Goal: Navigation & Orientation: Find specific page/section

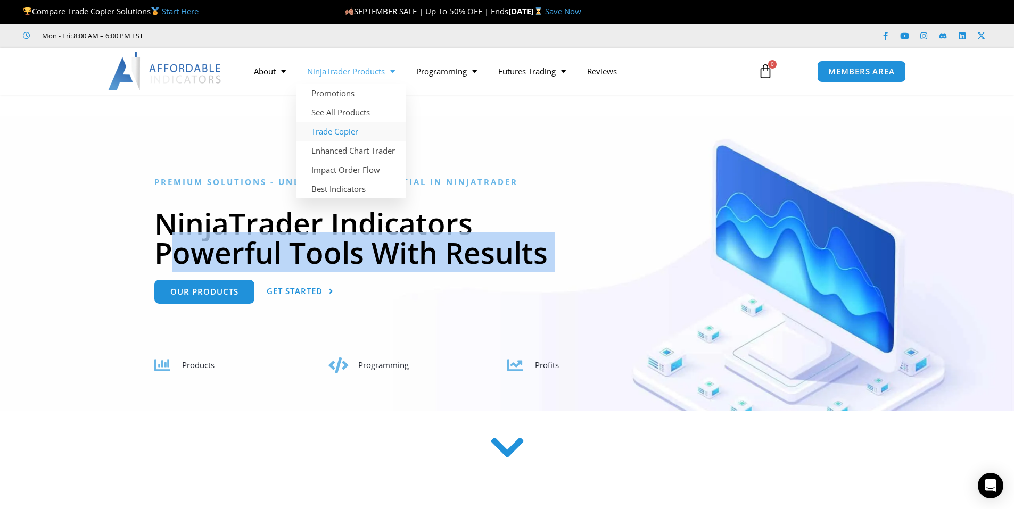
click at [342, 134] on link "Trade Copier" at bounding box center [350, 131] width 109 height 19
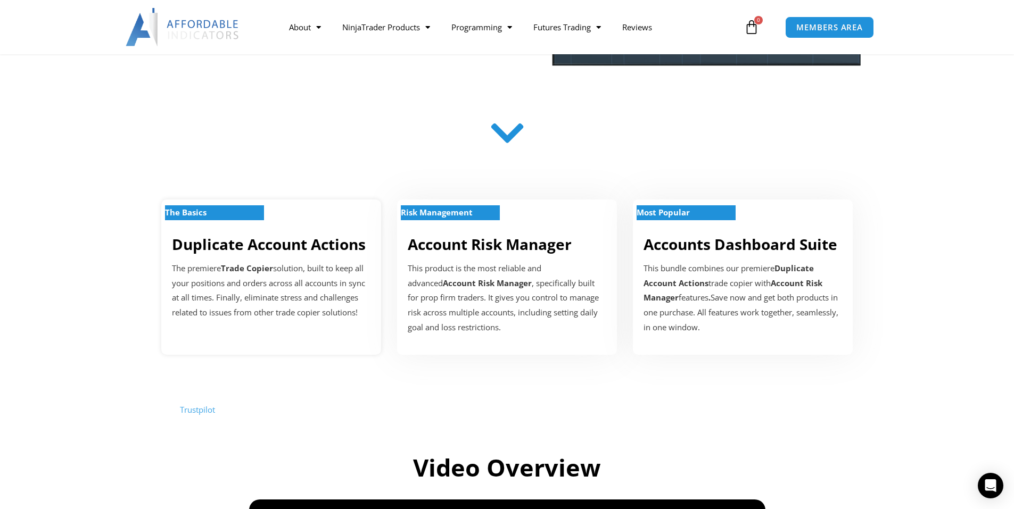
scroll to position [319, 0]
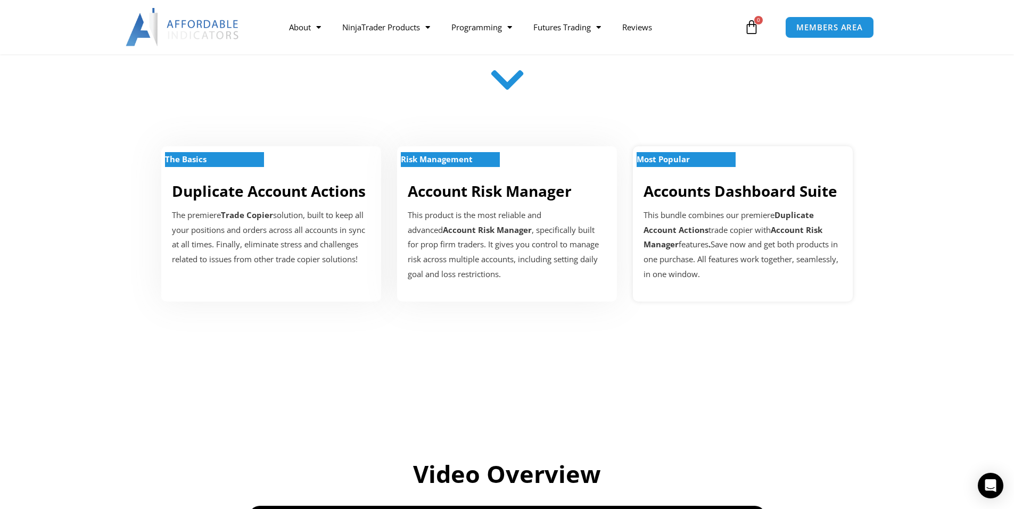
click at [697, 158] on p "Most Popular" at bounding box center [685, 159] width 99 height 15
